Goal: Information Seeking & Learning: Learn about a topic

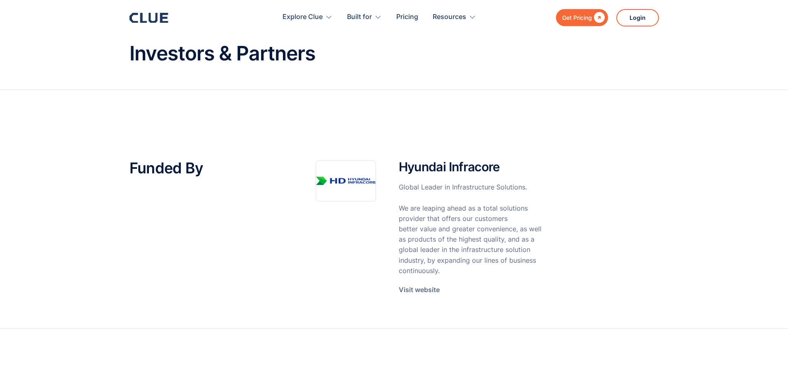
scroll to position [41, 0]
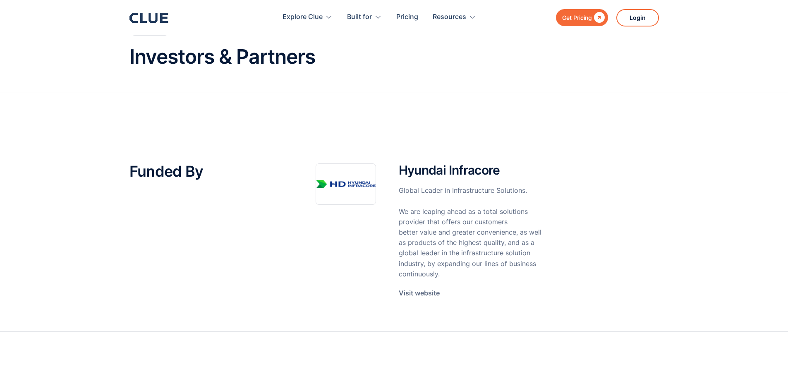
click at [435, 188] on p "Global Leader in Infrastructure Solutions. We are leaping ahead as a total solu…" at bounding box center [471, 232] width 144 height 94
click at [427, 209] on p "Global Leader in Infrastructure Solutions. We are leaping ahead as a total solu…" at bounding box center [471, 232] width 144 height 94
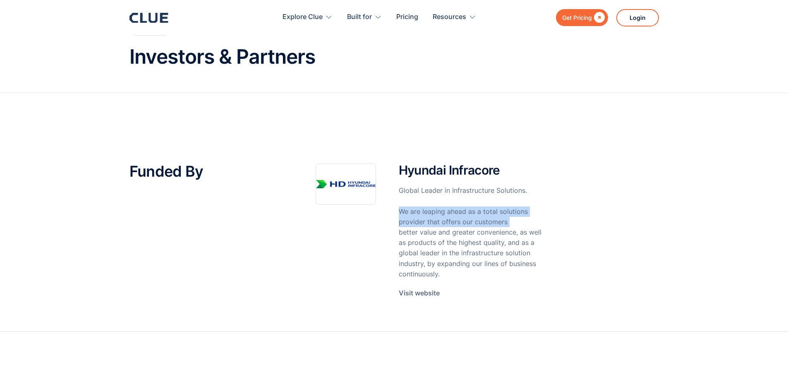
click at [427, 209] on p "Global Leader in Infrastructure Solutions. We are leaping ahead as a total solu…" at bounding box center [471, 232] width 144 height 94
click at [575, 154] on div "Funded By Hyundai Infracore Global Leader in Infrastructure Solutions. We are l…" at bounding box center [395, 237] width 530 height 189
click at [434, 296] on p "Visit website" at bounding box center [419, 293] width 41 height 10
click at [459, 167] on h2 "Hyundai Infracore" at bounding box center [471, 170] width 144 height 14
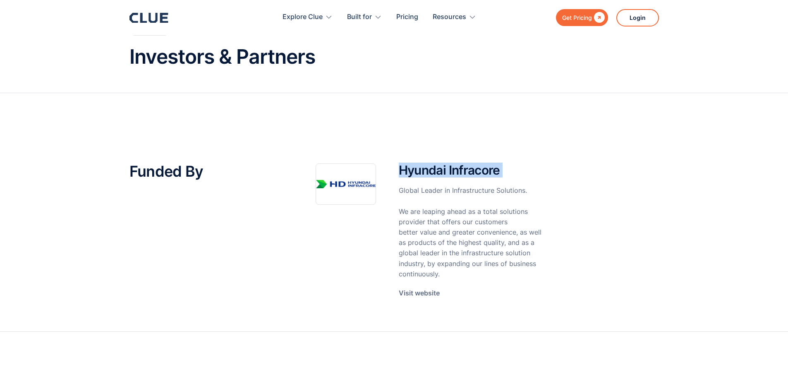
click at [459, 167] on h2 "Hyundai Infracore" at bounding box center [471, 170] width 144 height 14
copy h2 "Hyundai Infracore"
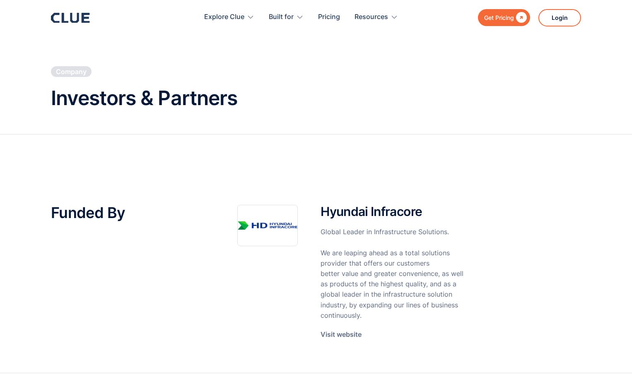
click at [355, 208] on h2 "Hyundai Infracore" at bounding box center [392, 212] width 144 height 14
click at [354, 208] on h2 "Hyundai Infracore" at bounding box center [392, 212] width 144 height 14
click at [447, 183] on section "Funded By Hyundai Infracore Global Leader in Infrastructure Solutions. We are l…" at bounding box center [316, 253] width 632 height 239
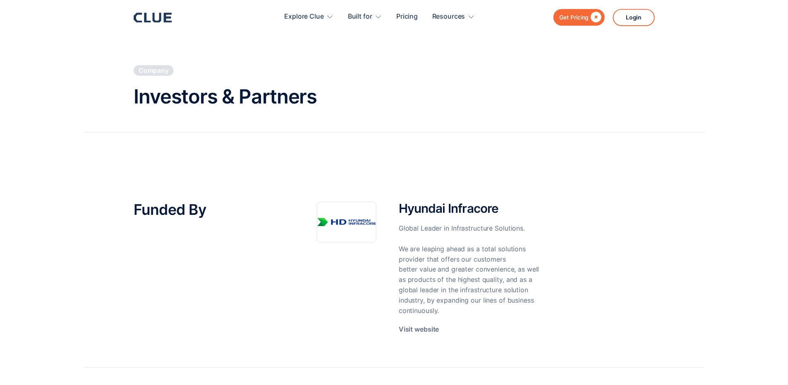
scroll to position [41, 0]
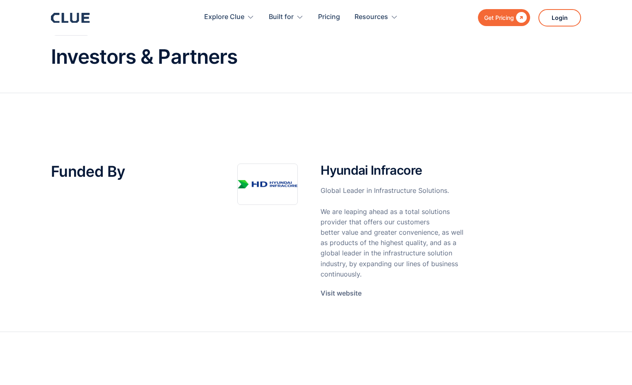
click at [312, 154] on div "Funded By Hyundai Infracore Global Leader in Infrastructure Solutions. We are l…" at bounding box center [316, 237] width 530 height 189
